Goal: Task Accomplishment & Management: Use online tool/utility

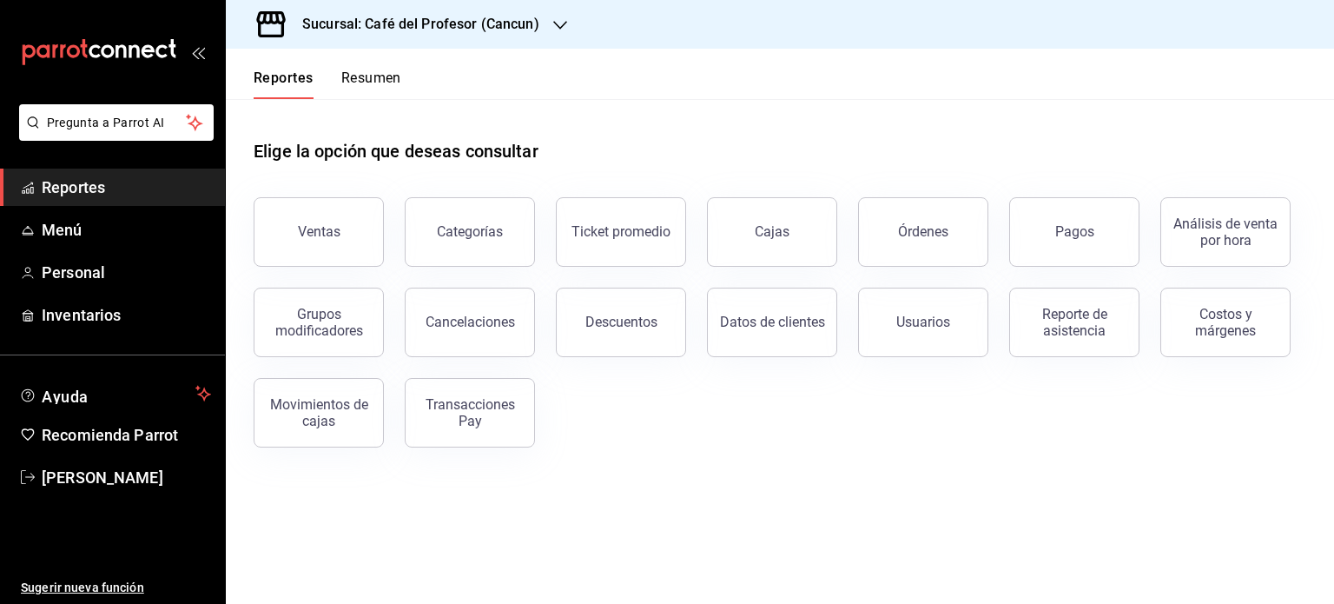
click at [379, 76] on button "Resumen" at bounding box center [371, 85] width 60 height 30
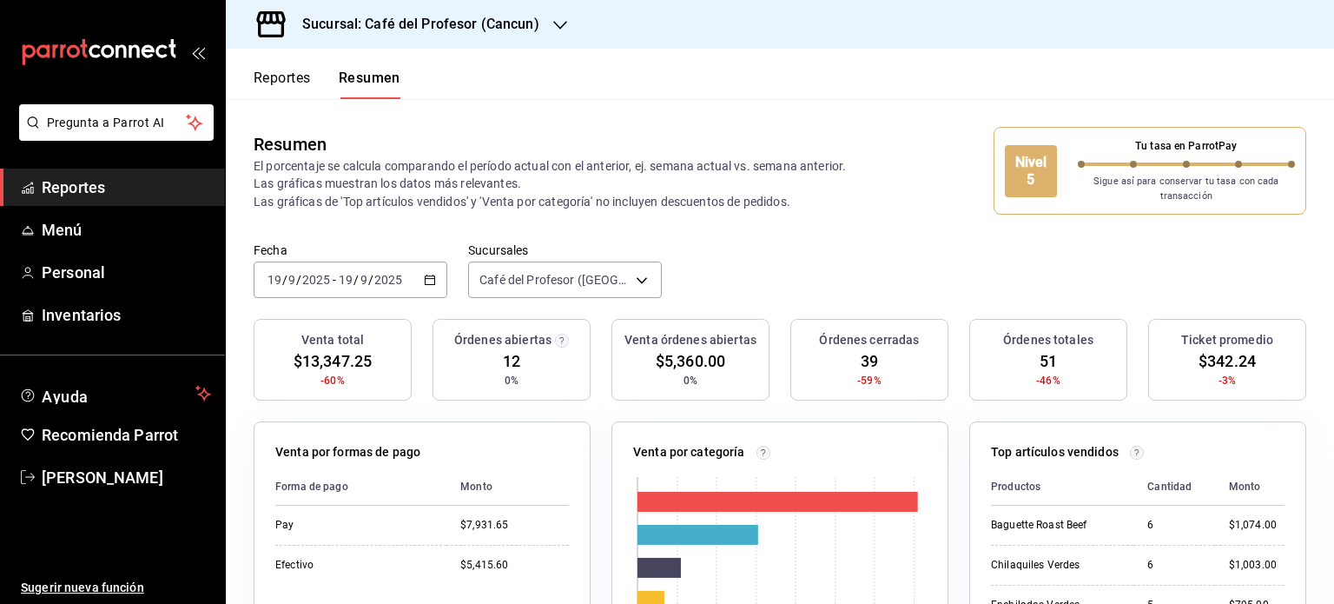
click at [556, 27] on icon "button" at bounding box center [560, 25] width 14 height 14
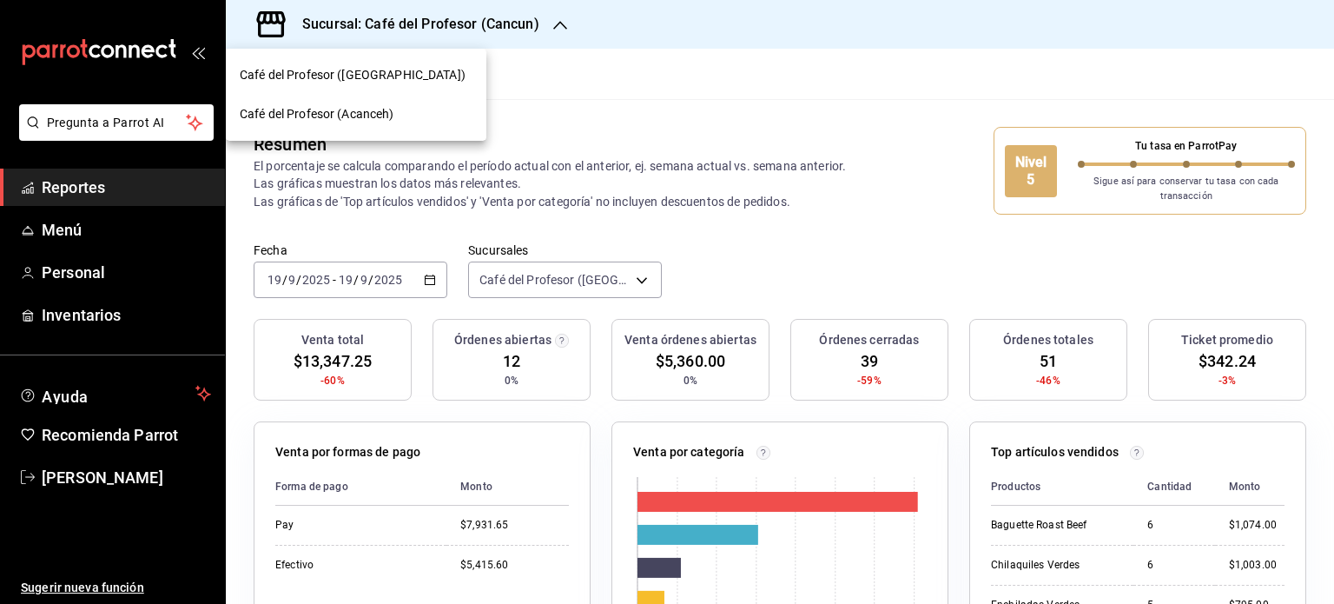
click at [406, 116] on div "Café del Profesor (Acanceh)" at bounding box center [356, 114] width 233 height 18
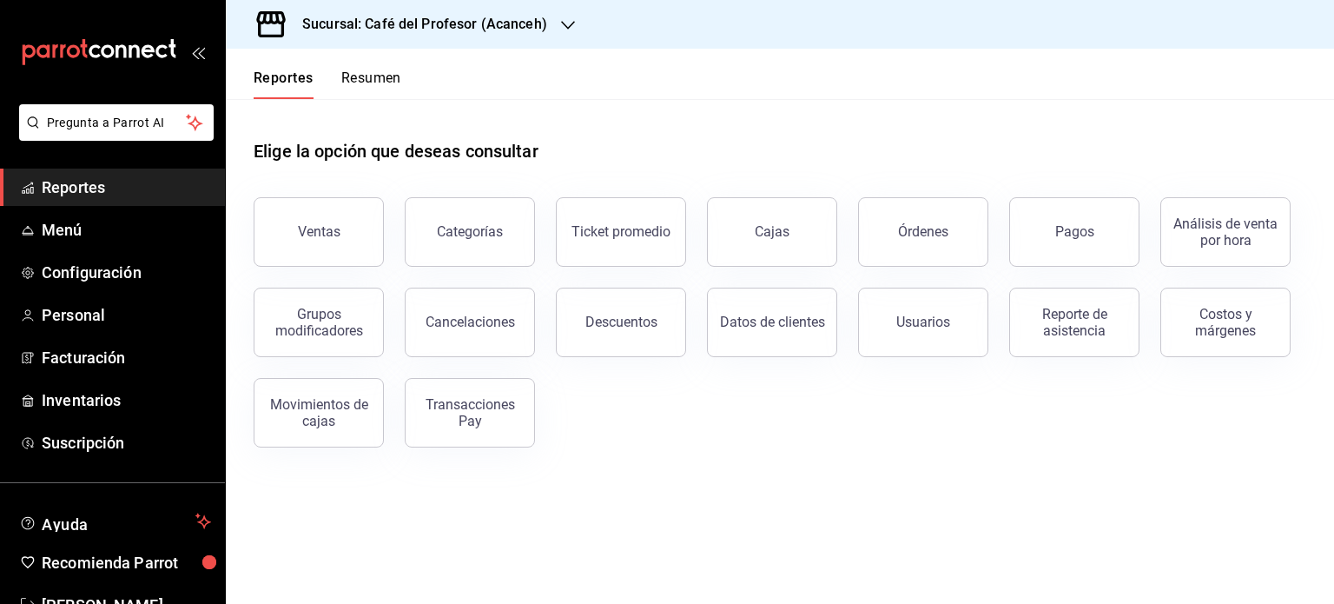
click at [374, 73] on button "Resumen" at bounding box center [371, 85] width 60 height 30
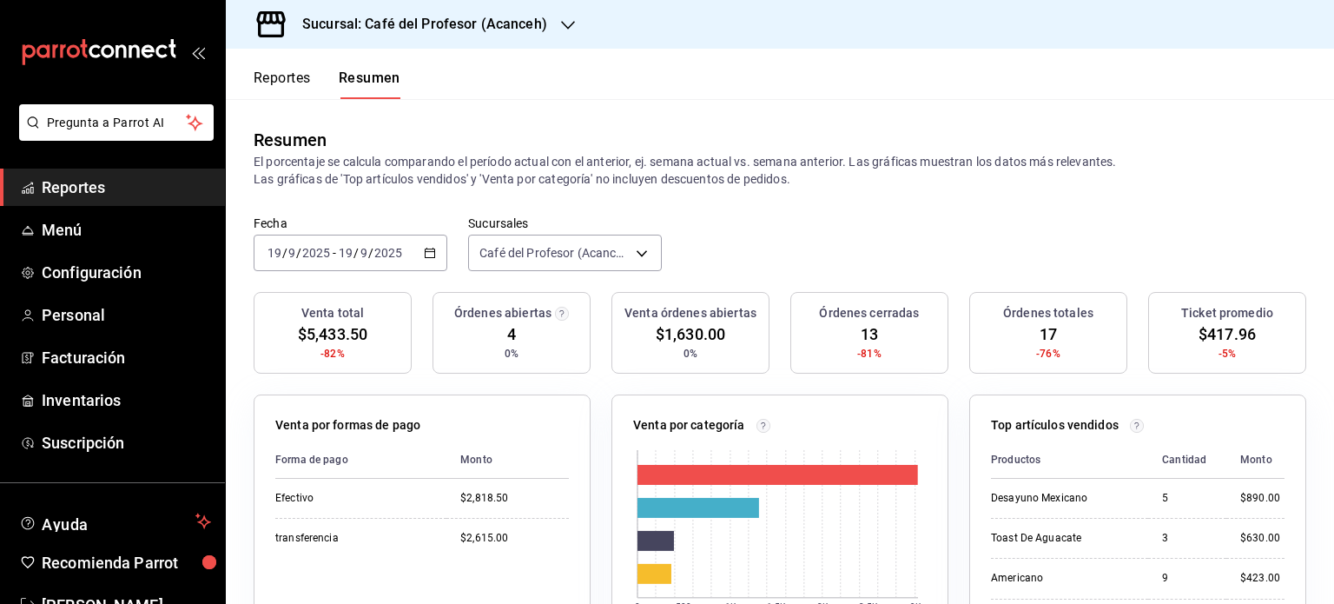
click at [285, 81] on button "Reportes" at bounding box center [282, 85] width 57 height 30
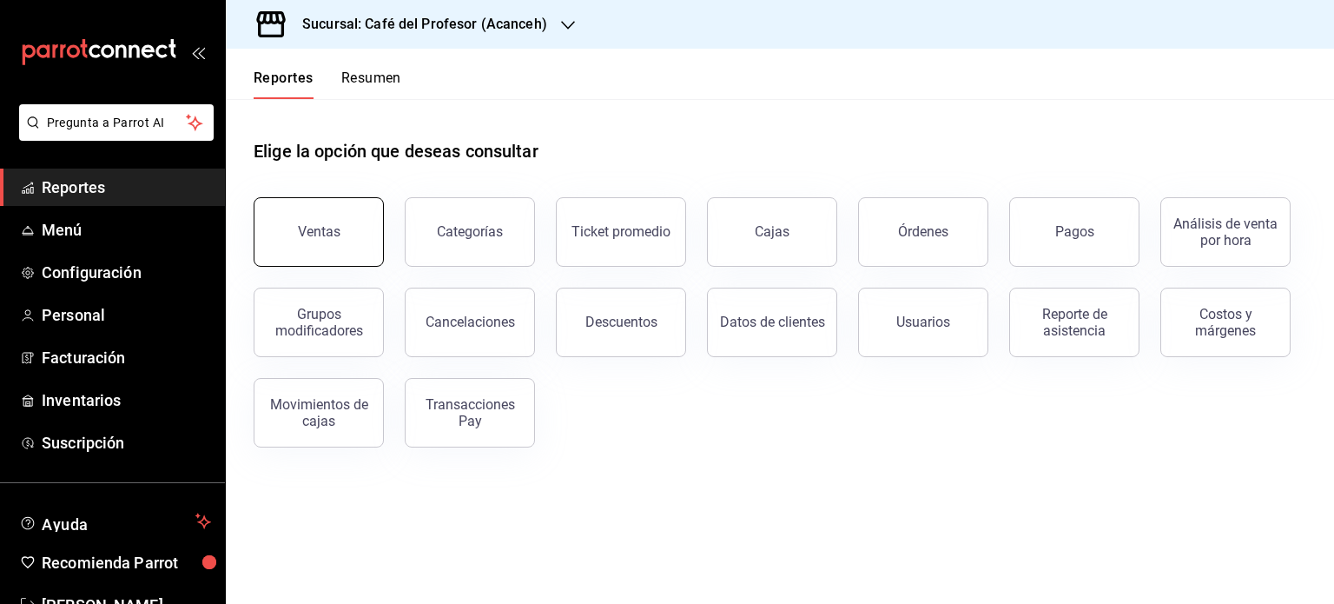
click at [328, 240] on button "Ventas" at bounding box center [319, 232] width 130 height 70
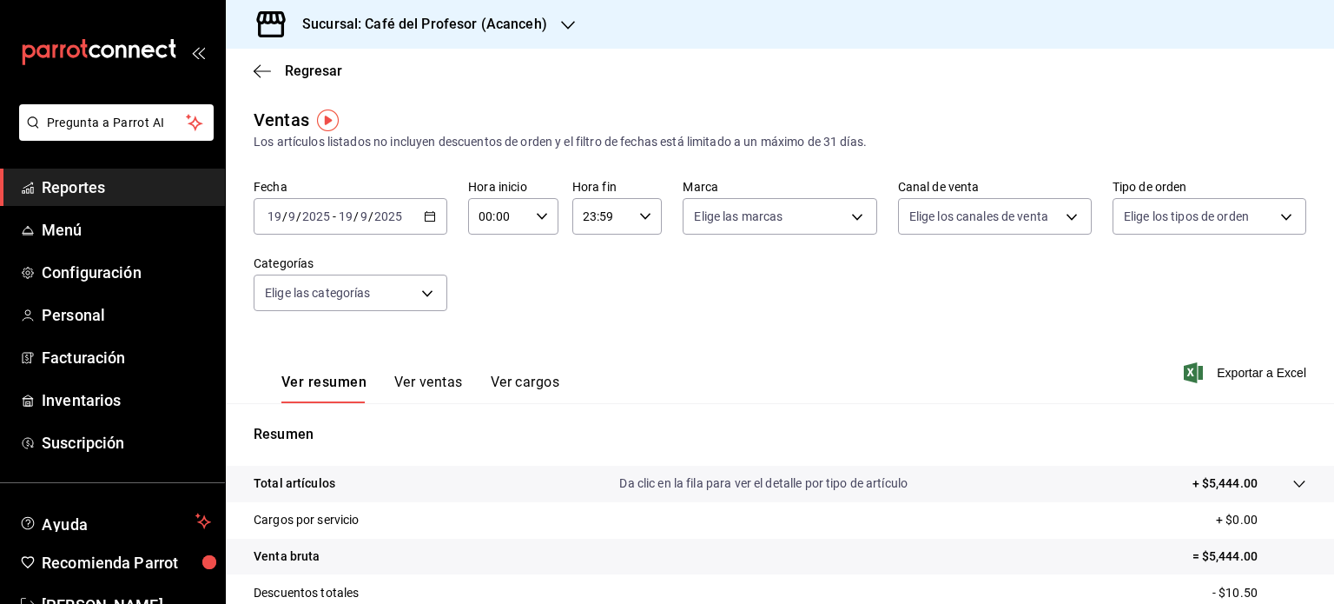
click at [424, 217] on icon "button" at bounding box center [430, 216] width 12 height 12
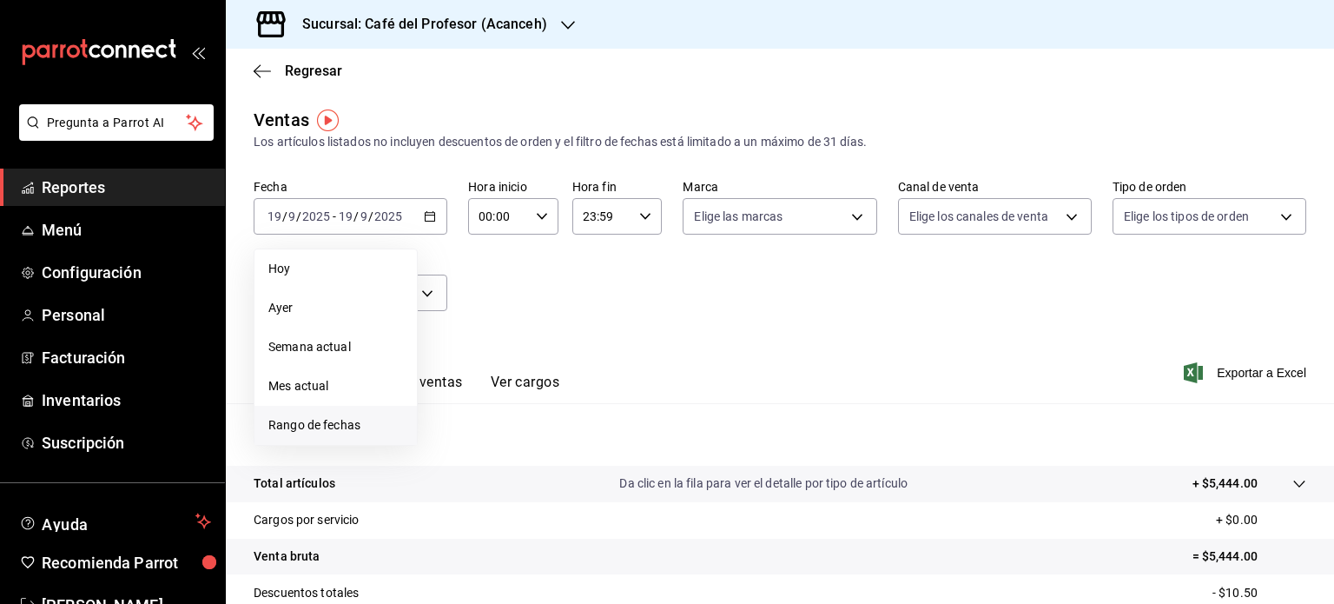
click at [340, 420] on span "Rango de fechas" at bounding box center [335, 425] width 135 height 18
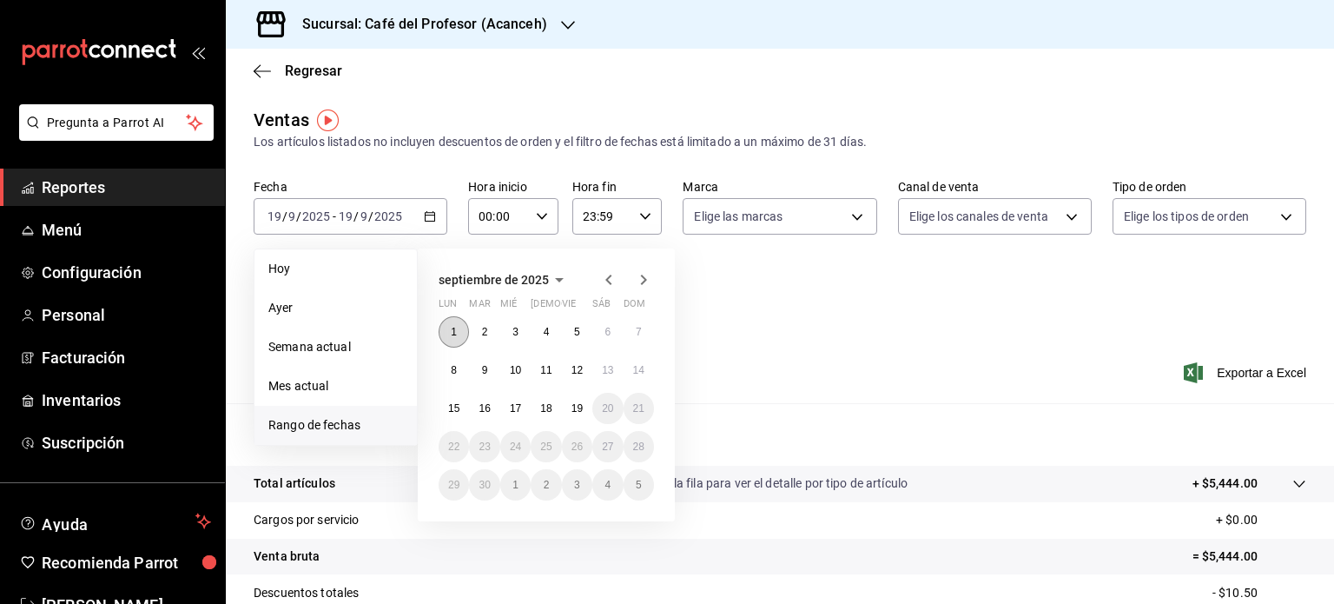
click at [457, 326] on button "1" at bounding box center [454, 331] width 30 height 31
click at [580, 407] on abbr "19" at bounding box center [577, 408] width 11 height 12
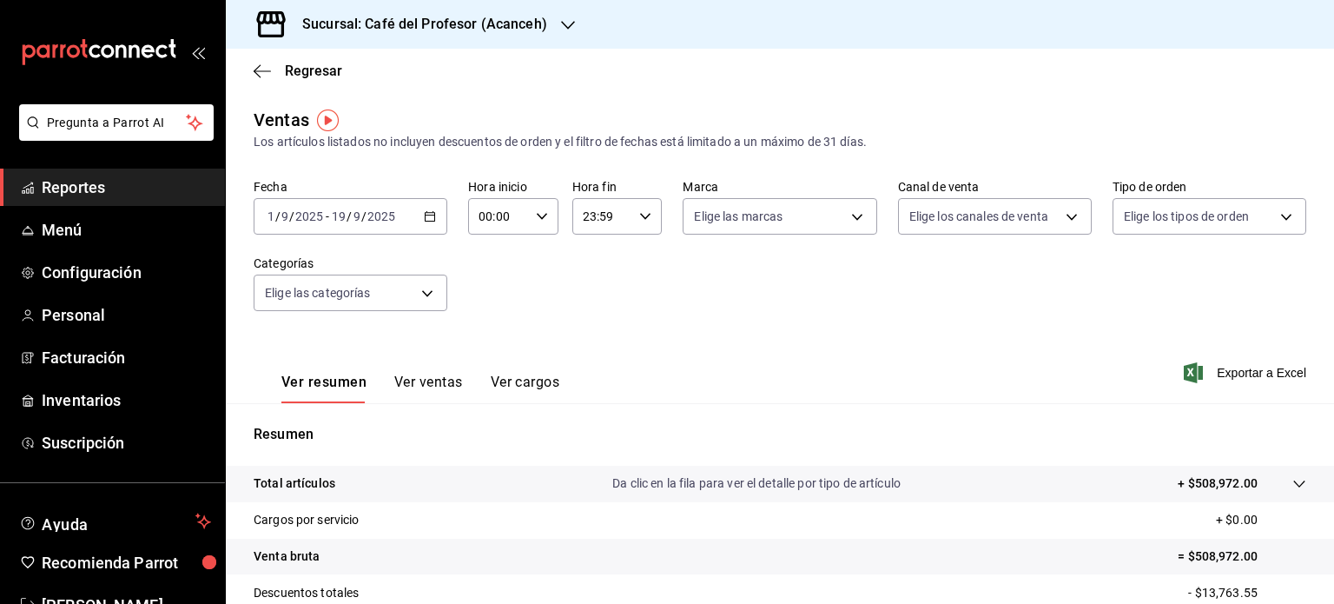
drag, startPoint x: 560, startPoint y: 14, endPoint x: 523, endPoint y: 32, distance: 40.8
click at [523, 32] on h3 "Sucursal: Café del Profesor (Acanceh)" at bounding box center [417, 24] width 259 height 21
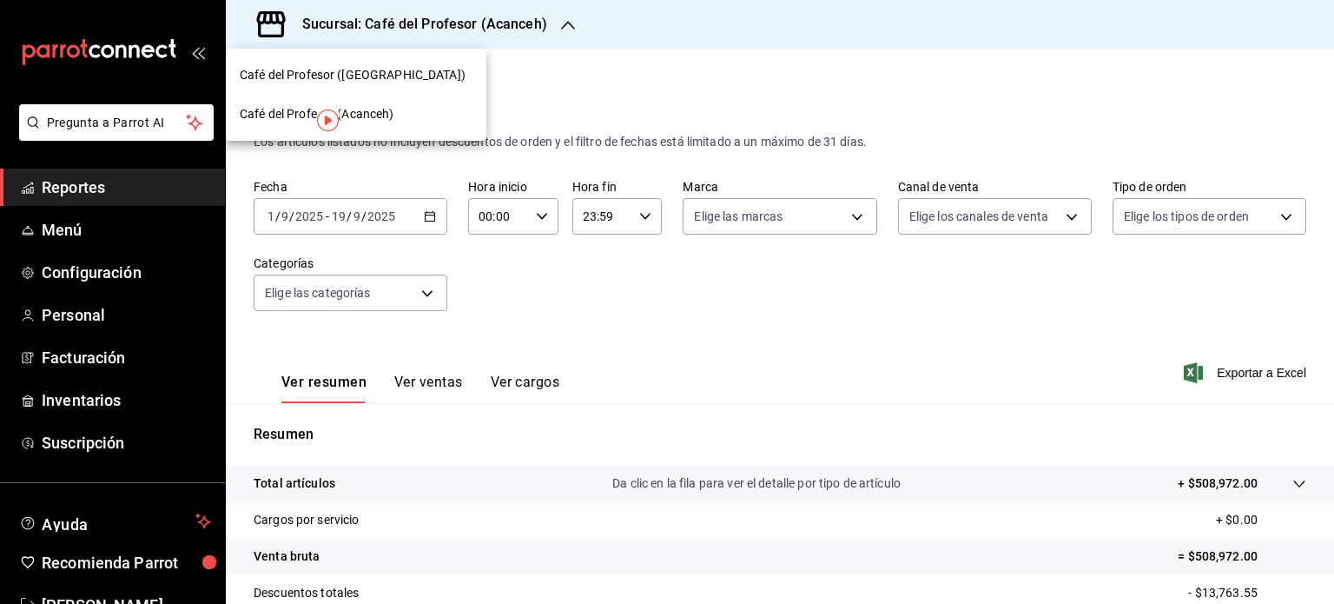
click at [399, 76] on div "Café del Profesor ([GEOGRAPHIC_DATA])" at bounding box center [356, 75] width 233 height 18
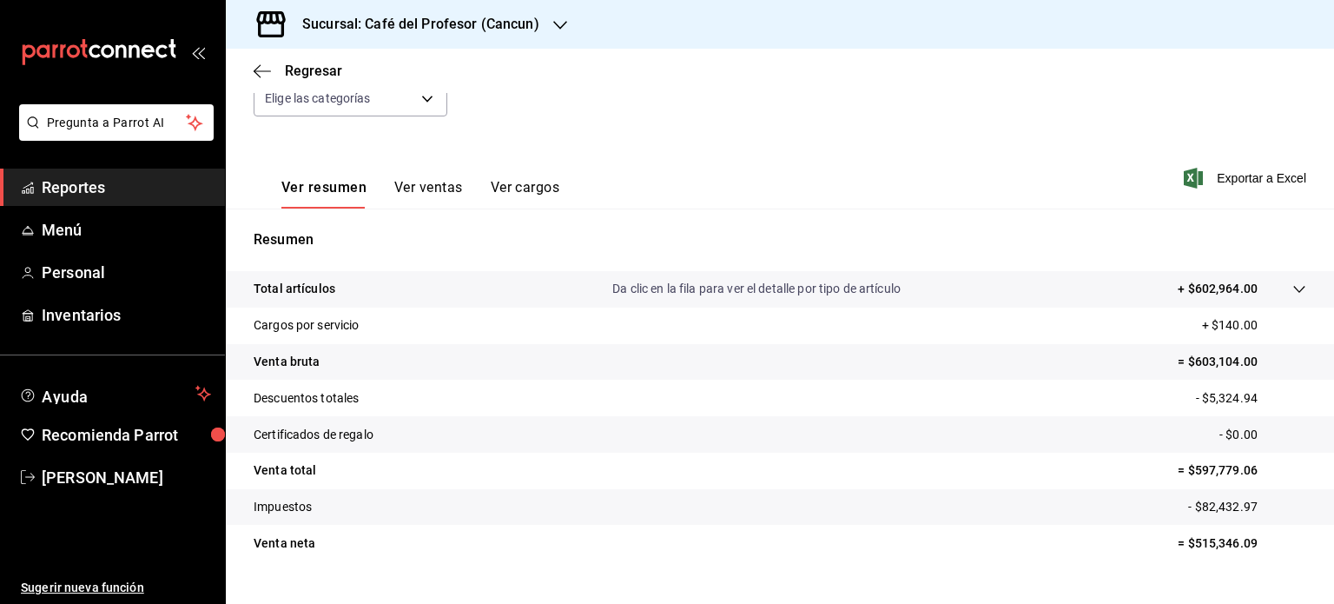
scroll to position [196, 0]
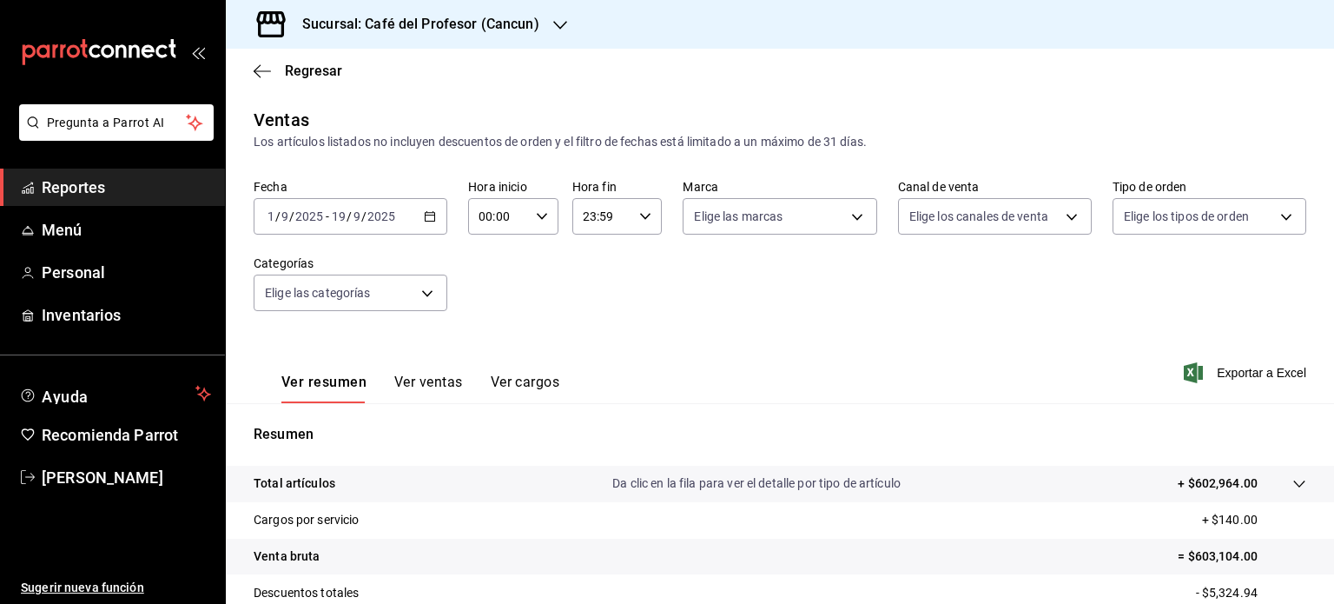
click at [553, 27] on icon "button" at bounding box center [560, 25] width 14 height 14
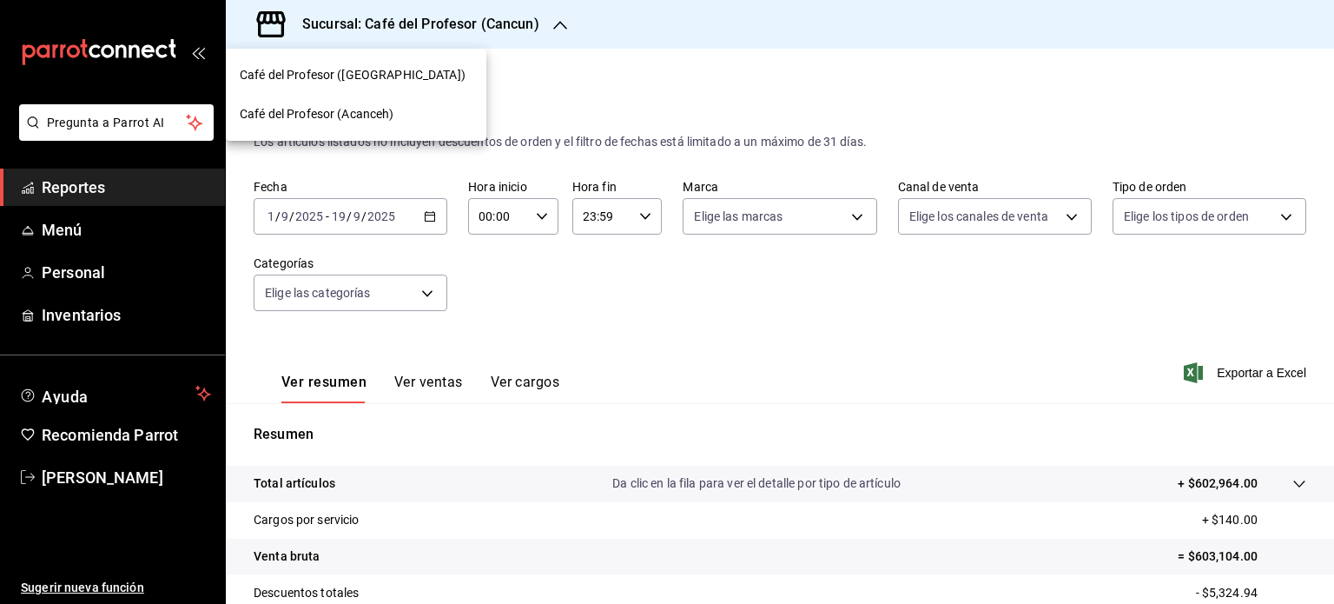
click at [354, 115] on span "Café del Profesor (Acanceh)" at bounding box center [317, 114] width 155 height 18
